Goal: Check status

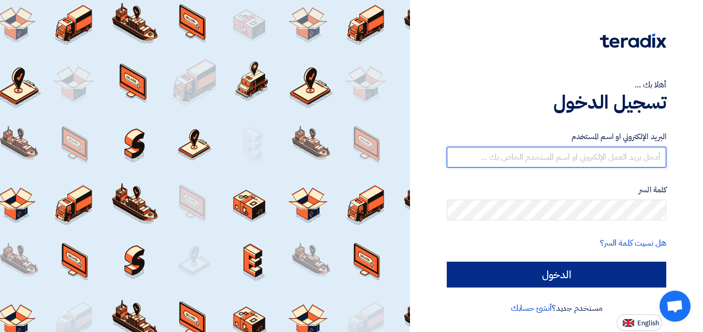
type input "[PERSON_NAME][EMAIL_ADDRESS][DOMAIN_NAME]"
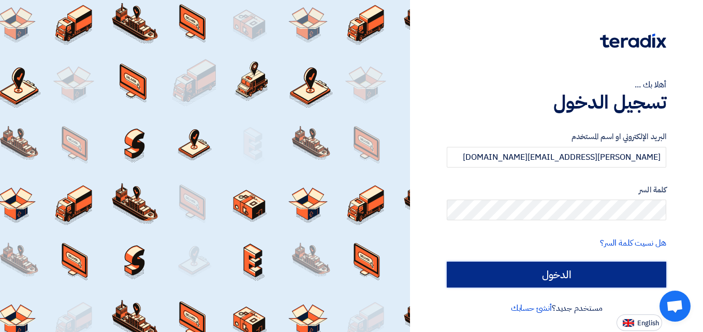
click at [607, 269] on input "الدخول" at bounding box center [557, 275] width 220 height 26
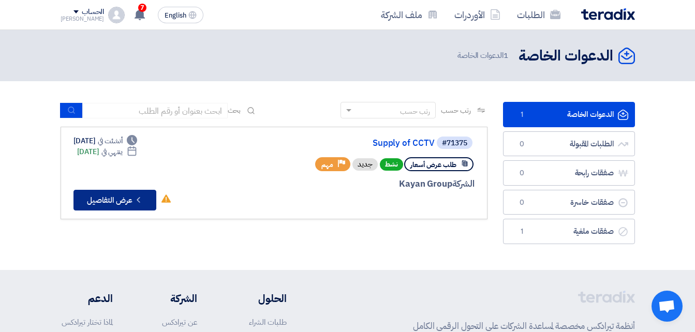
click at [106, 202] on button "Check details عرض التفاصيل" at bounding box center [115, 200] width 83 height 21
